Goal: Task Accomplishment & Management: Use online tool/utility

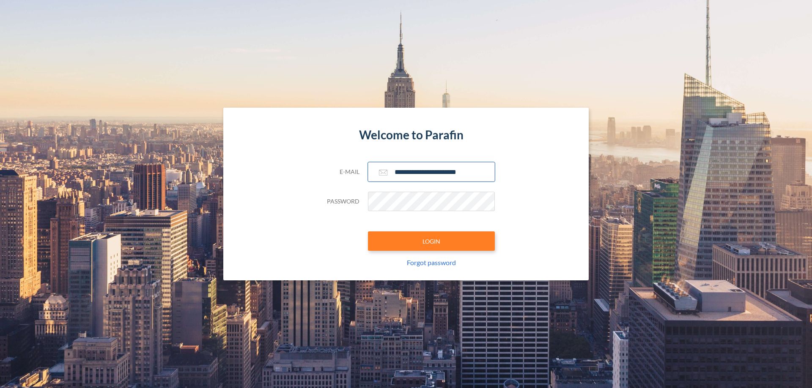
type input "**********"
click at [431, 241] on button "LOGIN" at bounding box center [431, 241] width 127 height 19
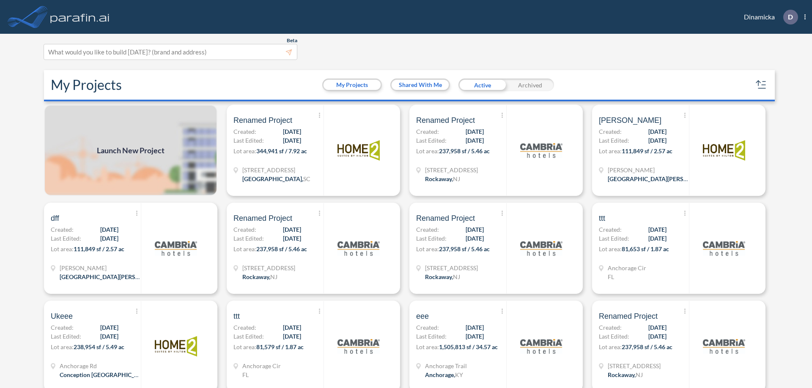
scroll to position [2, 0]
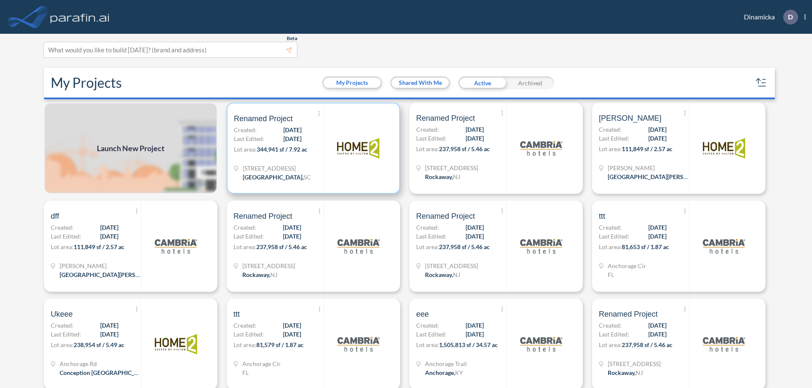
click at [312, 148] on p "Lot area: 344,941 sf / 7.92 ac" at bounding box center [279, 151] width 90 height 12
